Goal: Task Accomplishment & Management: Manage account settings

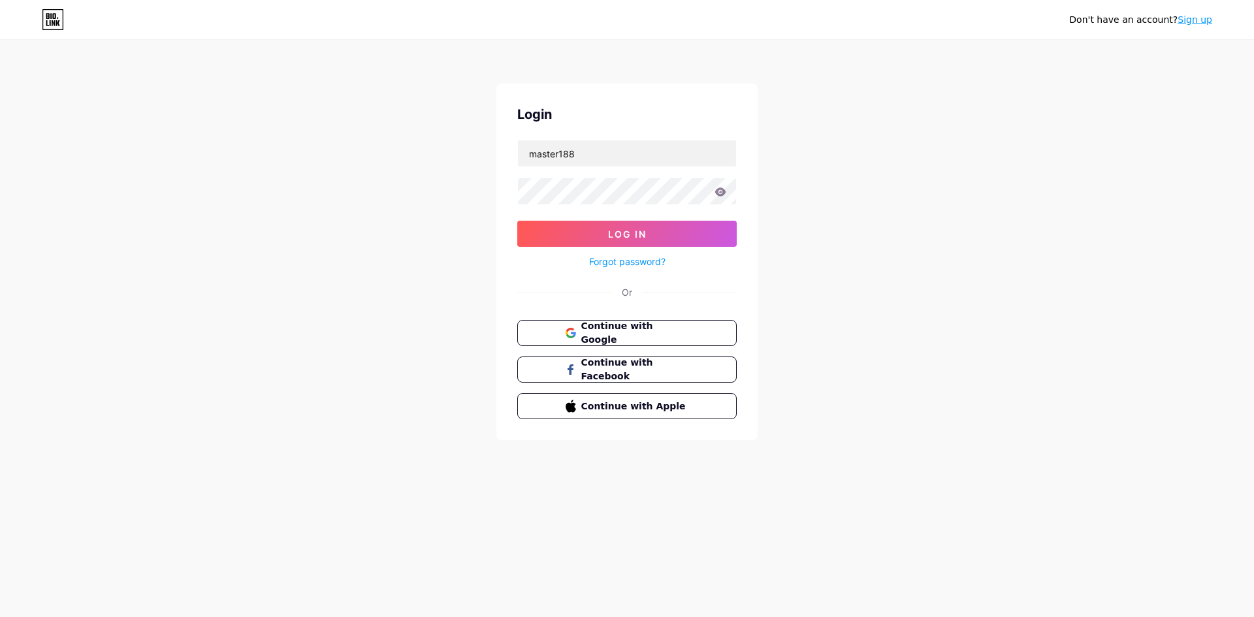
type input "master188"
click at [623, 229] on span "Log In" at bounding box center [627, 234] width 39 height 11
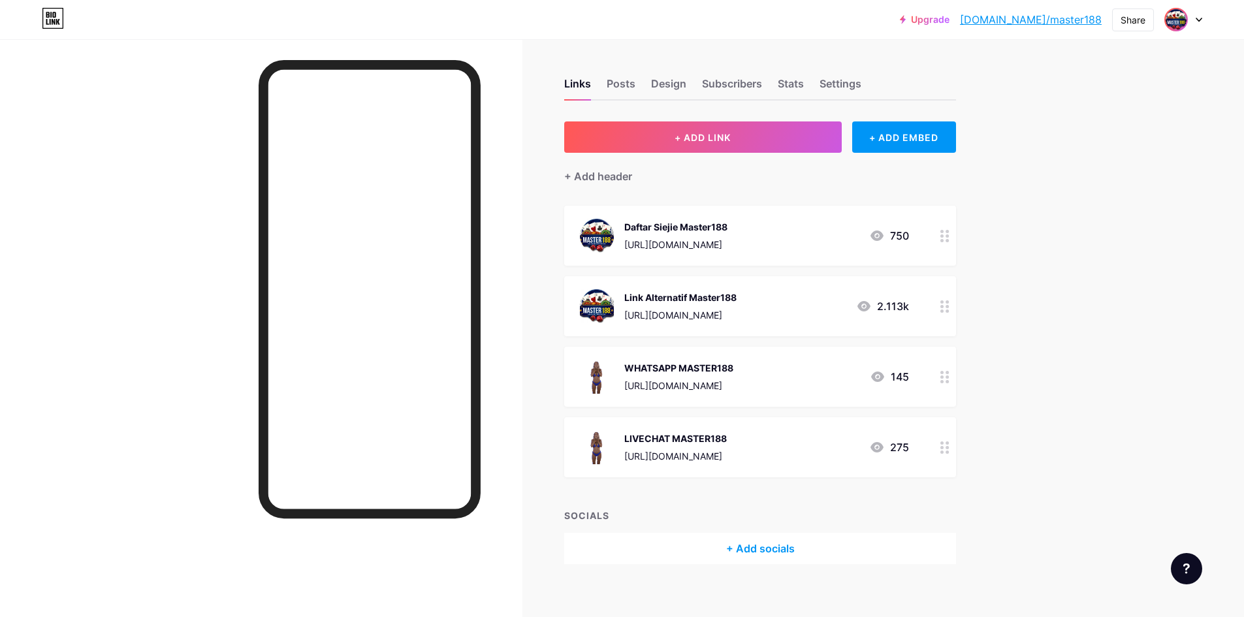
click at [1182, 23] on img at bounding box center [1176, 19] width 21 height 21
click at [1078, 183] on li "Logout" at bounding box center [1121, 183] width 162 height 35
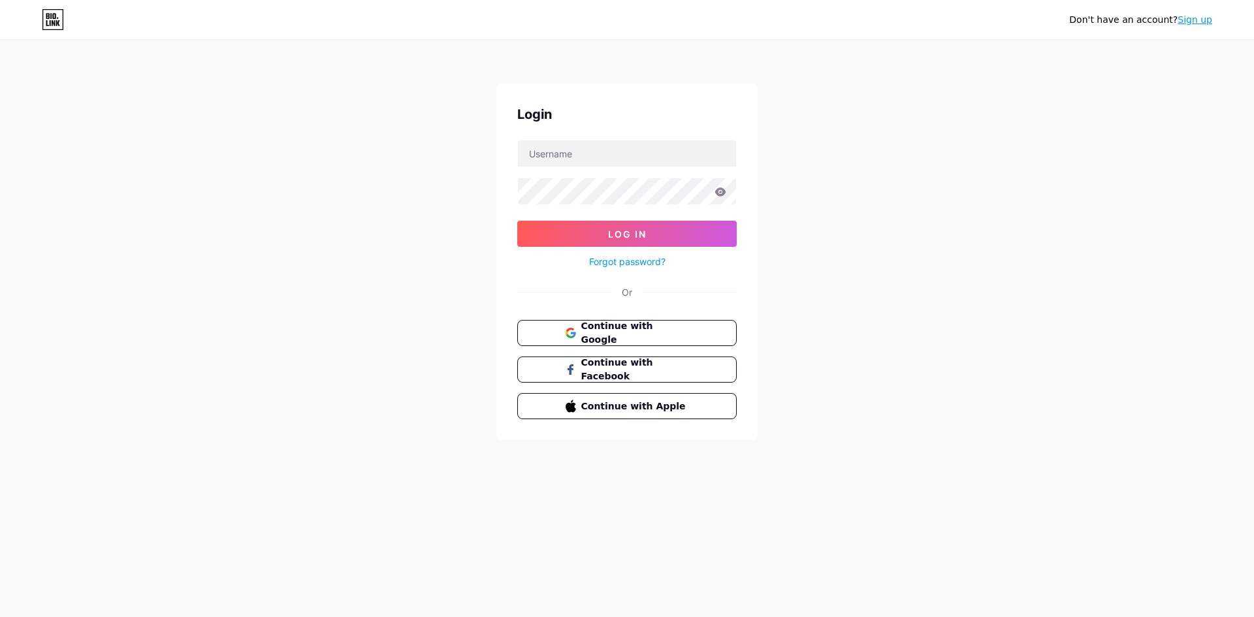
click at [1068, 183] on div "Don't have an account? Sign up Login Log In Forgot password? Or Continue with G…" at bounding box center [627, 241] width 1254 height 482
